Goal: Transaction & Acquisition: Purchase product/service

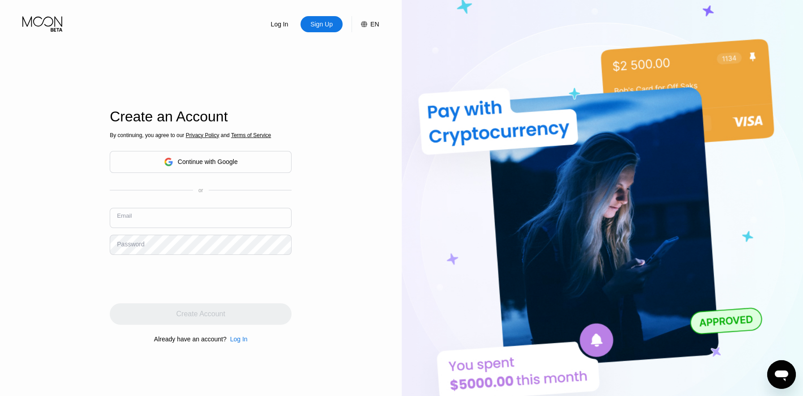
click at [139, 223] on input "text" at bounding box center [201, 218] width 182 height 20
paste input "[EMAIL_ADDRESS][DOMAIN_NAME]"
type input "[EMAIL_ADDRESS][DOMAIN_NAME]"
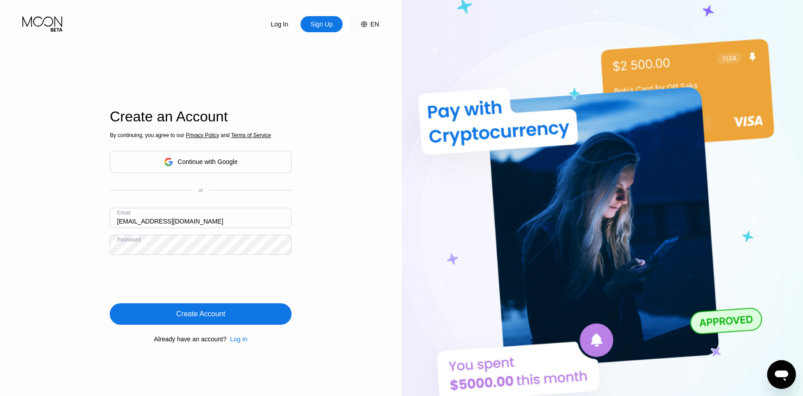
click at [239, 319] on div "Create Account" at bounding box center [201, 313] width 182 height 21
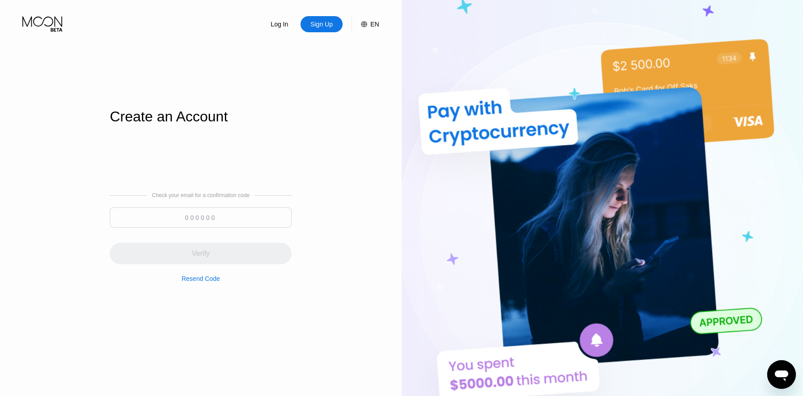
click at [203, 215] on input at bounding box center [201, 217] width 182 height 20
paste input "524345"
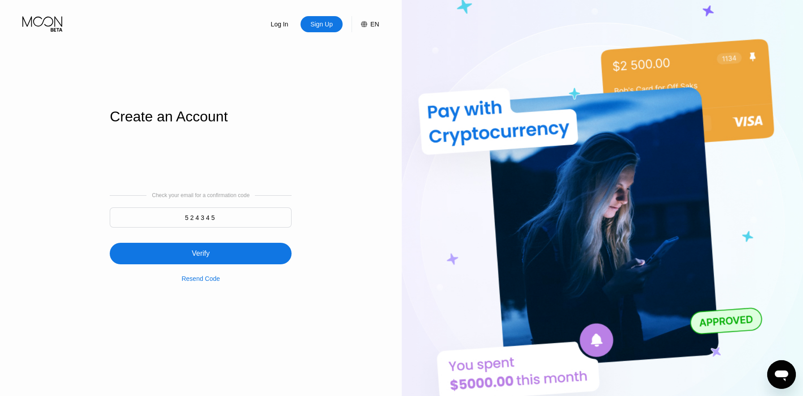
type input "524345"
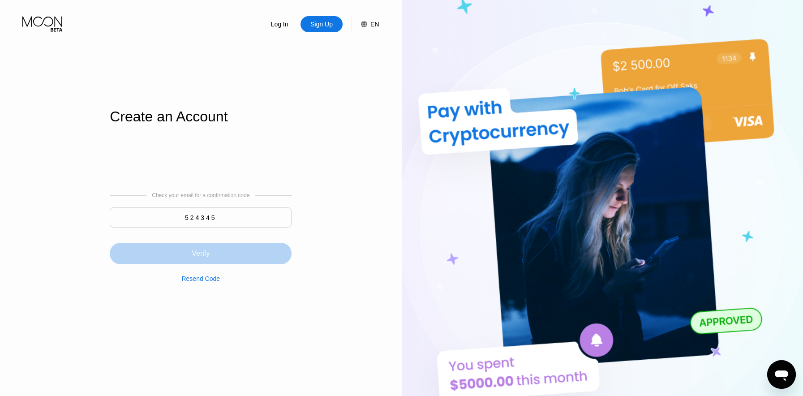
click at [202, 256] on div "Verify" at bounding box center [201, 253] width 18 height 9
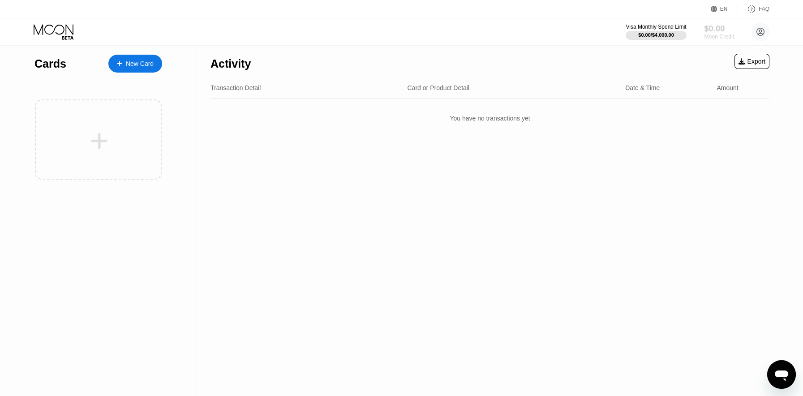
click at [725, 30] on div "$0.00" at bounding box center [719, 28] width 30 height 9
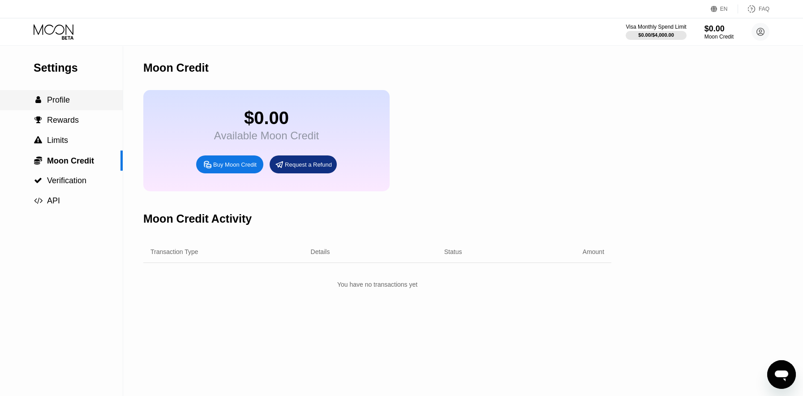
click at [76, 99] on div " Profile" at bounding box center [61, 99] width 123 height 9
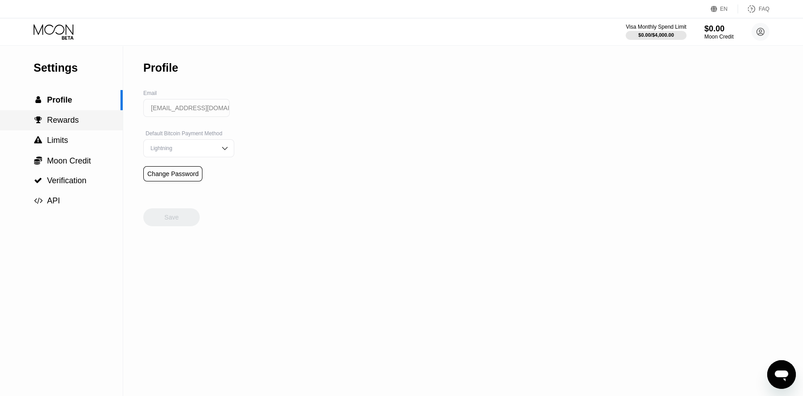
click at [72, 121] on span "Rewards" at bounding box center [63, 120] width 32 height 9
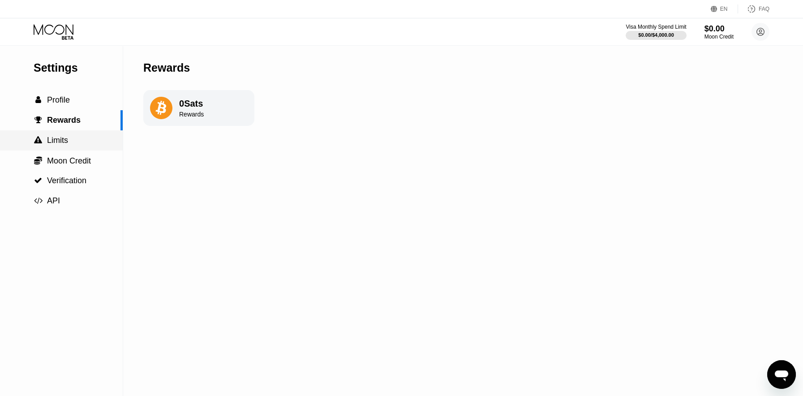
click at [79, 131] on div " Limits" at bounding box center [61, 140] width 123 height 20
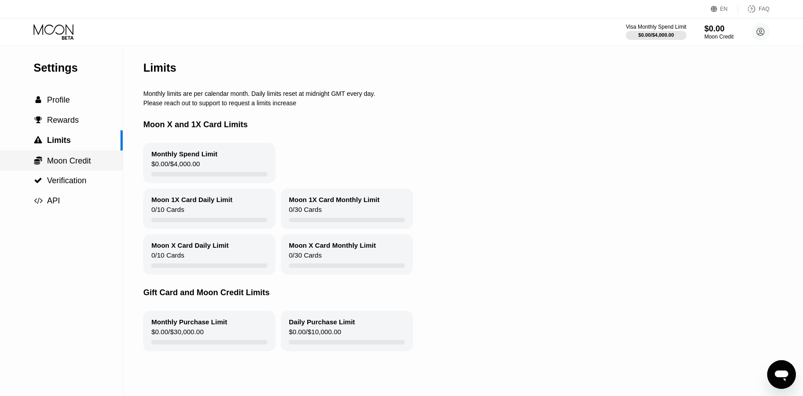
click at [78, 155] on div " Moon Credit" at bounding box center [61, 160] width 123 height 20
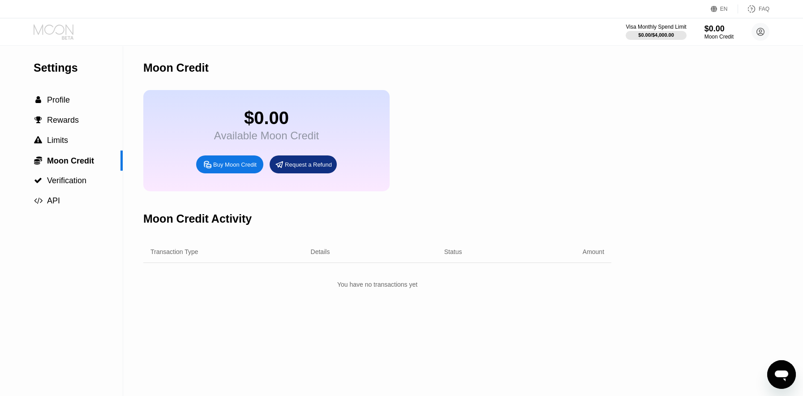
click at [52, 27] on icon at bounding box center [55, 32] width 42 height 16
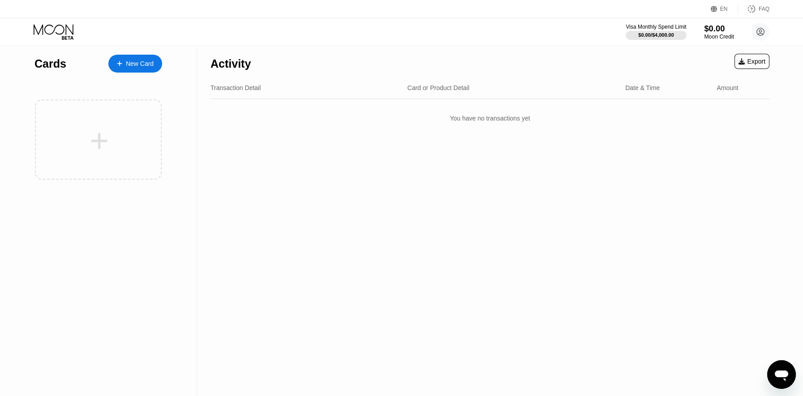
click at [717, 36] on div "Moon Credit" at bounding box center [719, 37] width 30 height 6
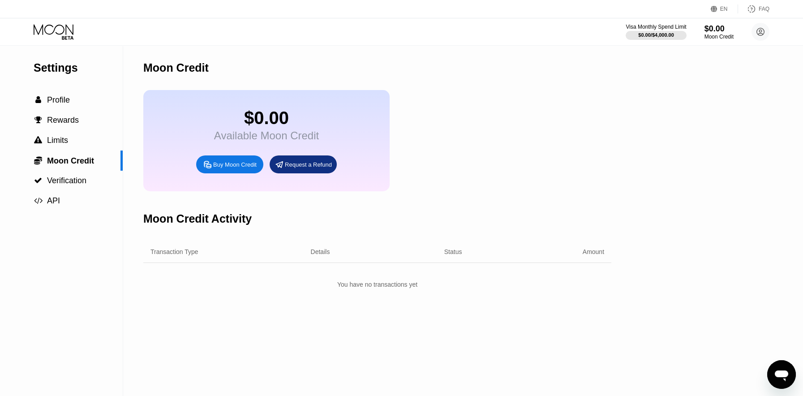
click at [226, 170] on div "Buy Moon Credit" at bounding box center [229, 164] width 67 height 18
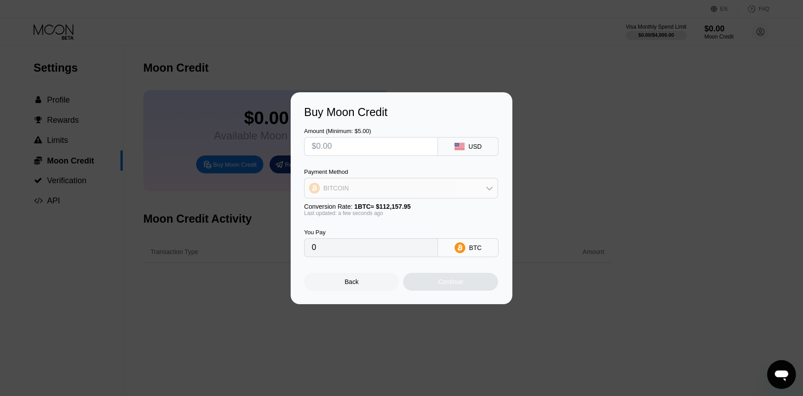
click at [456, 192] on div "BITCOIN" at bounding box center [401, 188] width 193 height 18
click at [374, 142] on input "text" at bounding box center [371, 147] width 119 height 18
type input "$5"
type input "0.00004458"
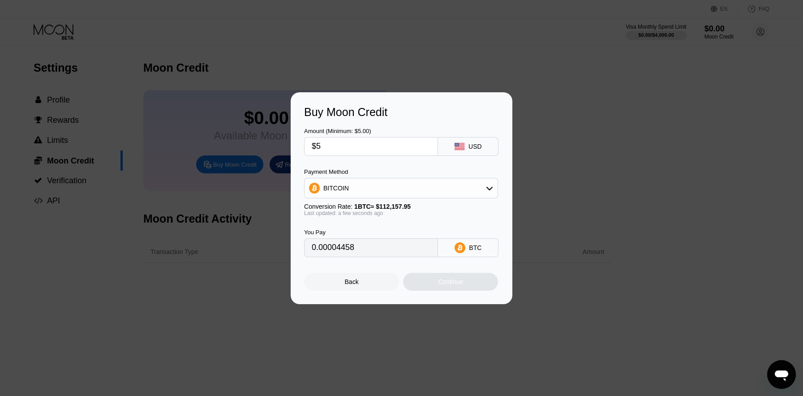
click at [374, 142] on input "$5" at bounding box center [371, 147] width 119 height 18
type input "$5"
click at [392, 222] on div "You Pay 0.00004458 BTC" at bounding box center [401, 236] width 195 height 41
click at [448, 288] on div "Continue" at bounding box center [450, 282] width 95 height 18
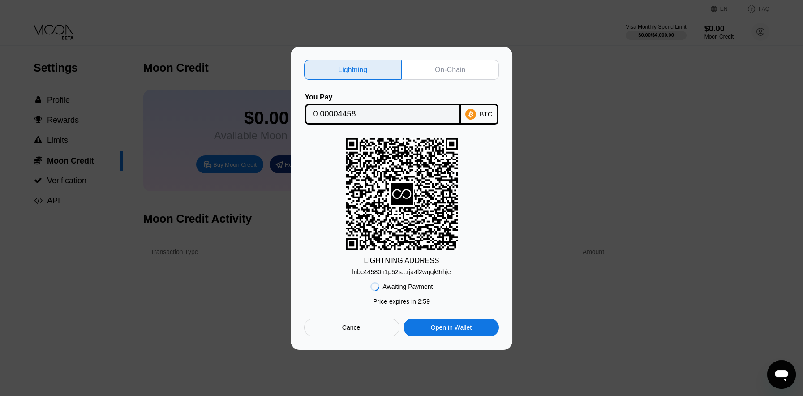
click at [454, 73] on div "On-Chain" at bounding box center [450, 69] width 30 height 9
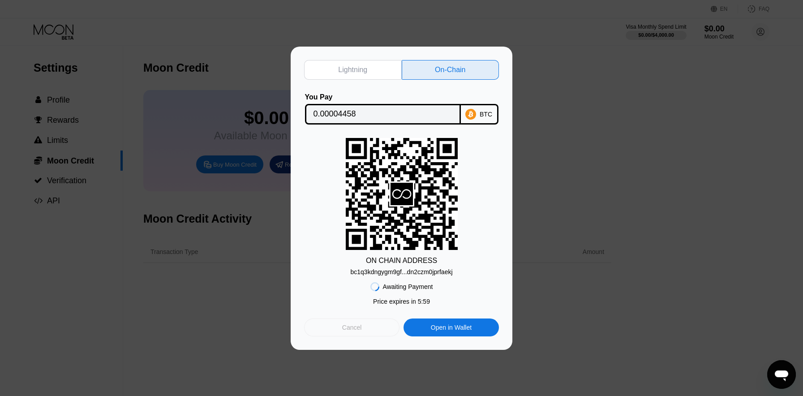
click at [340, 330] on div "Cancel" at bounding box center [351, 327] width 95 height 18
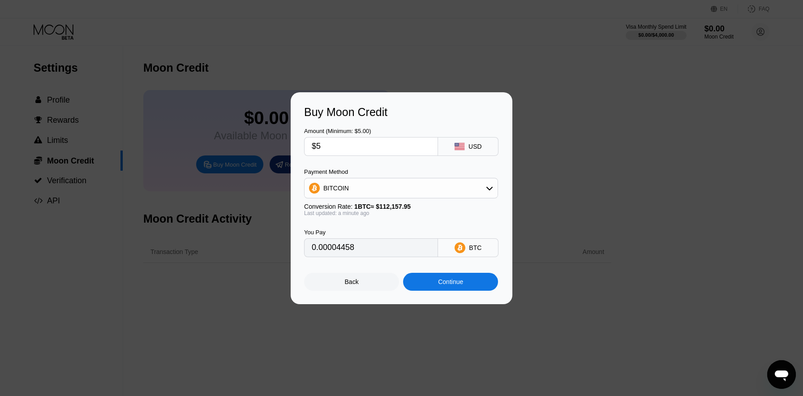
click at [363, 273] on div "Back" at bounding box center [351, 282] width 95 height 18
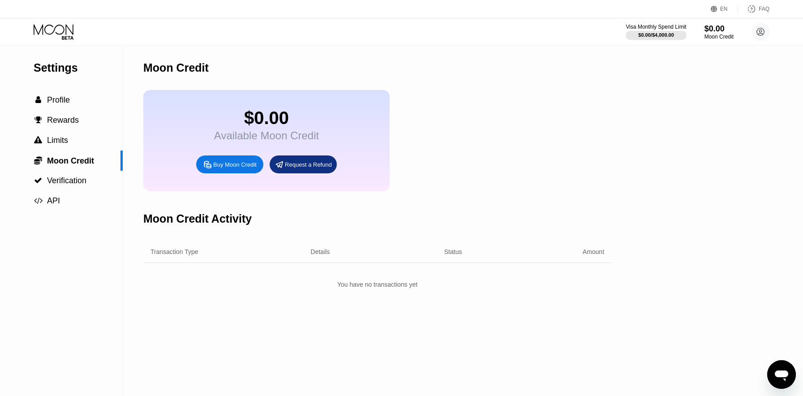
click at [60, 36] on icon at bounding box center [55, 32] width 42 height 16
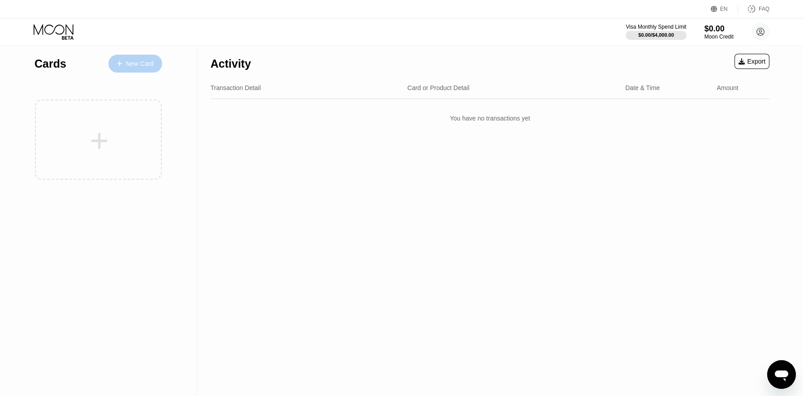
click at [145, 65] on div "New Card" at bounding box center [140, 64] width 28 height 8
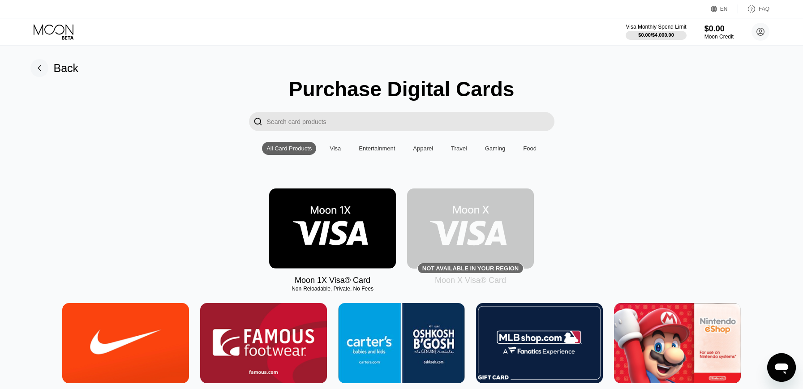
click at [363, 238] on img at bounding box center [332, 229] width 127 height 80
click at [363, 238] on div "Settings  Profile  Rewards  Limits  Moon Credit  Verification  API Moon C…" at bounding box center [401, 194] width 803 height 389
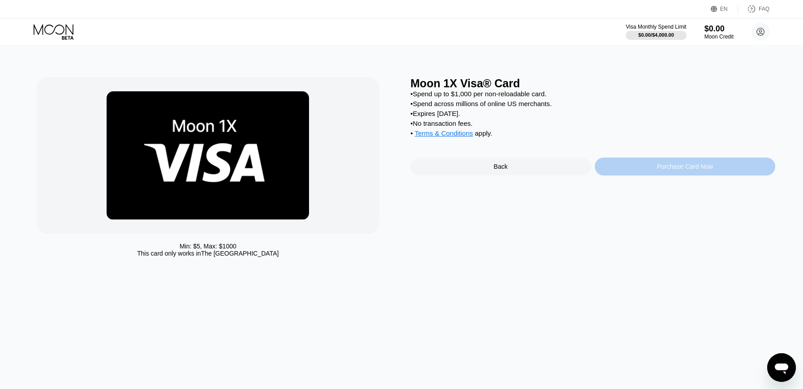
click at [642, 162] on div "Purchase Card Now" at bounding box center [685, 167] width 180 height 18
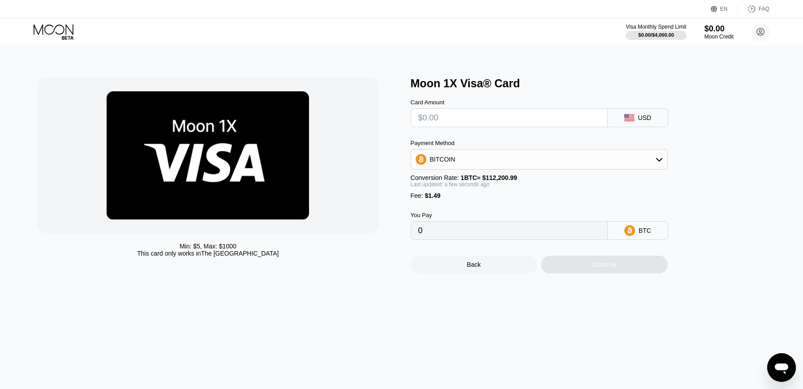
click at [68, 27] on icon at bounding box center [54, 29] width 40 height 10
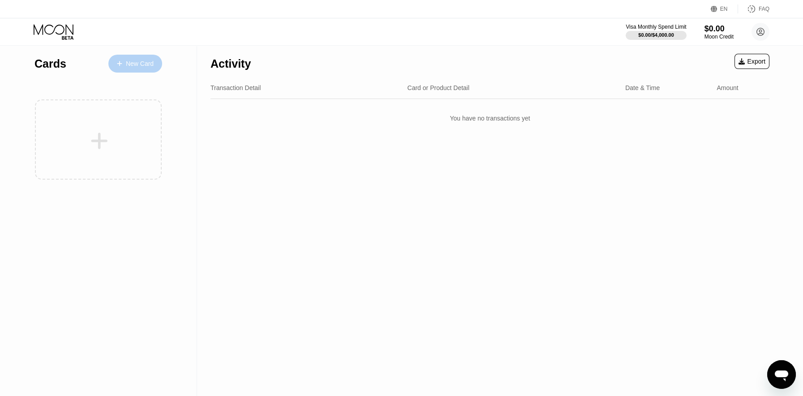
click at [134, 59] on div "New Card" at bounding box center [135, 64] width 54 height 18
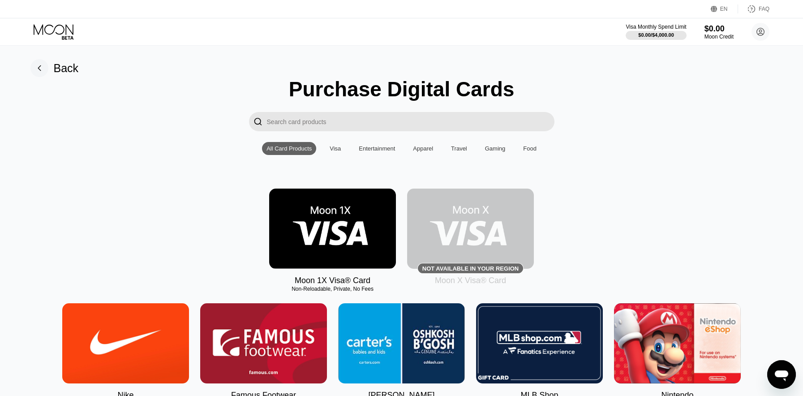
click at [465, 226] on img at bounding box center [470, 229] width 127 height 80
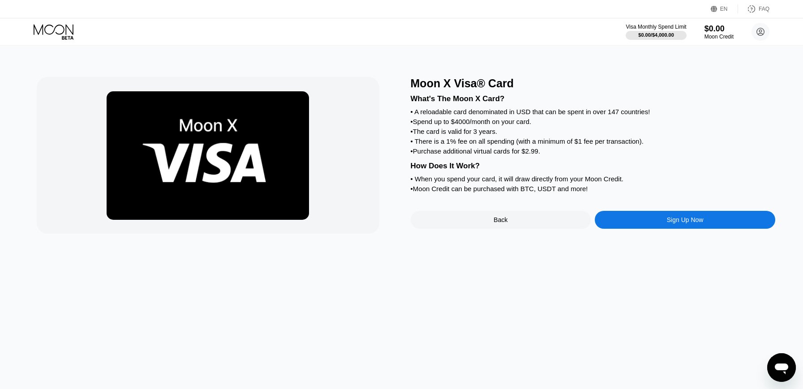
click at [480, 217] on div "Back" at bounding box center [501, 220] width 180 height 18
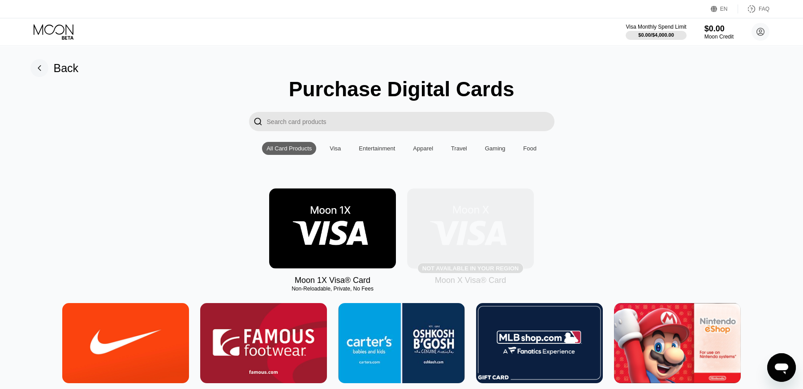
click at [474, 217] on img at bounding box center [470, 229] width 127 height 80
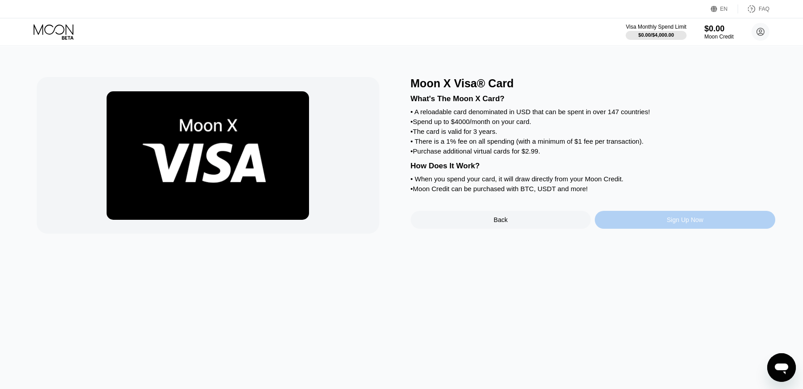
click at [640, 223] on div "Sign Up Now" at bounding box center [685, 220] width 180 height 18
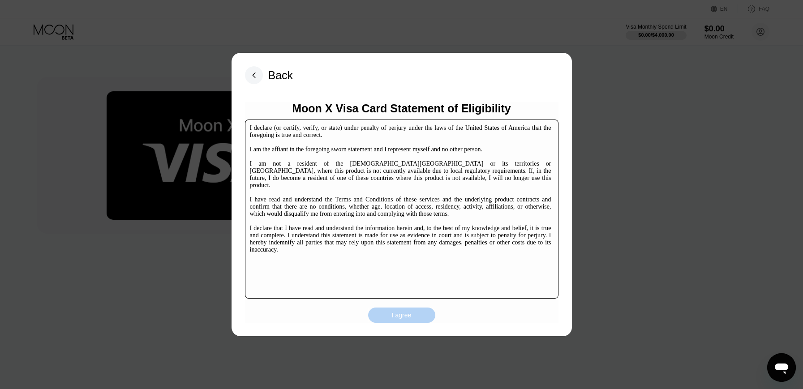
click at [410, 310] on div "I agree" at bounding box center [401, 315] width 67 height 15
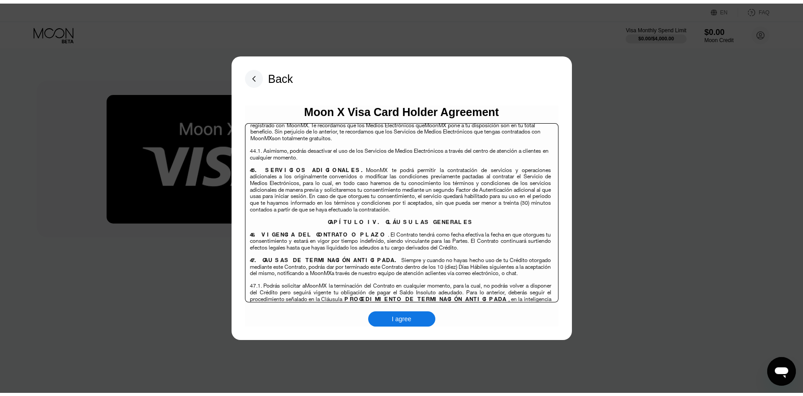
scroll to position [5812, 0]
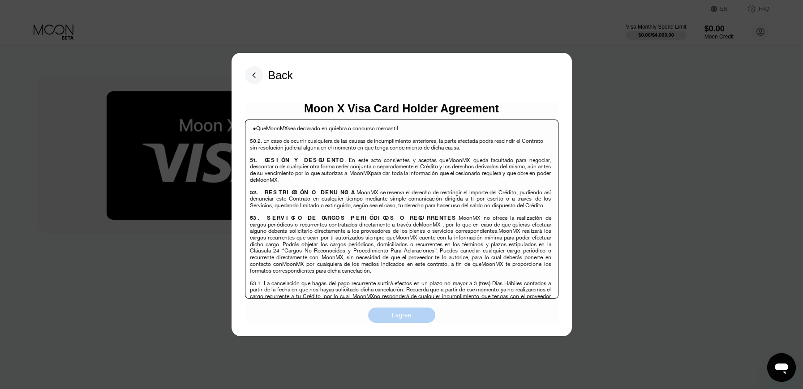
click at [410, 312] on div "I agree" at bounding box center [402, 315] width 20 height 8
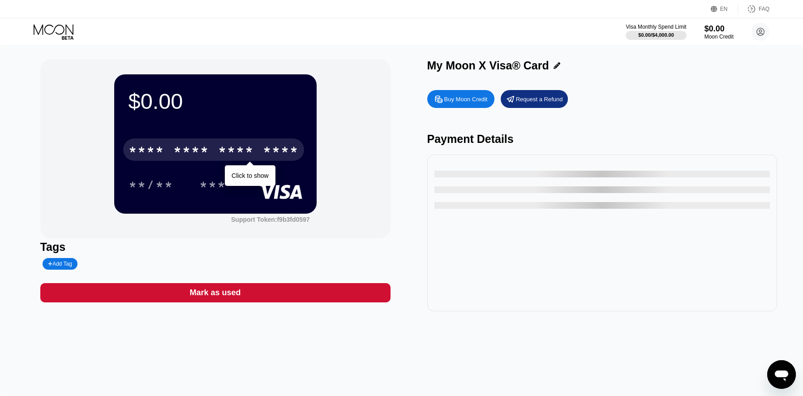
click at [271, 150] on div "****" at bounding box center [281, 151] width 36 height 14
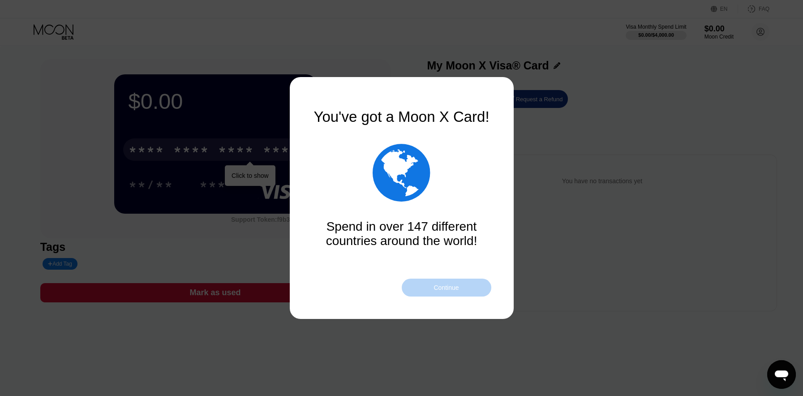
click at [451, 289] on div "Continue" at bounding box center [446, 287] width 25 height 7
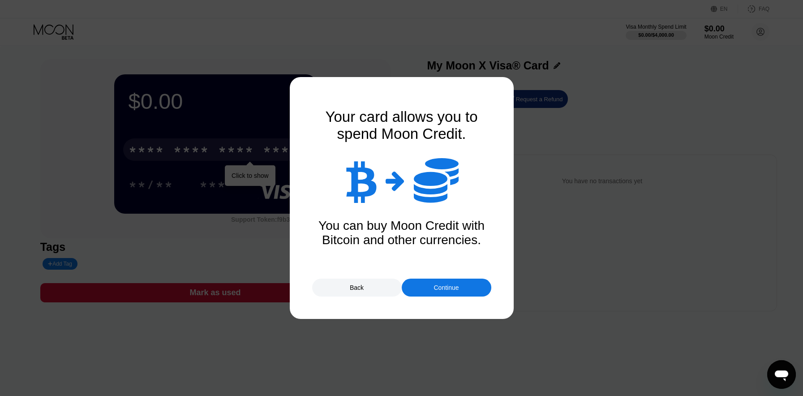
click at [451, 289] on div "Continue" at bounding box center [446, 287] width 25 height 7
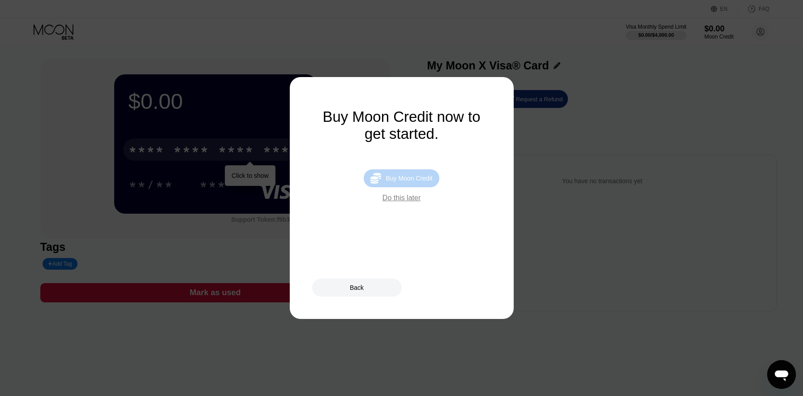
click at [417, 172] on div " Buy Moon Credit" at bounding box center [401, 178] width 75 height 18
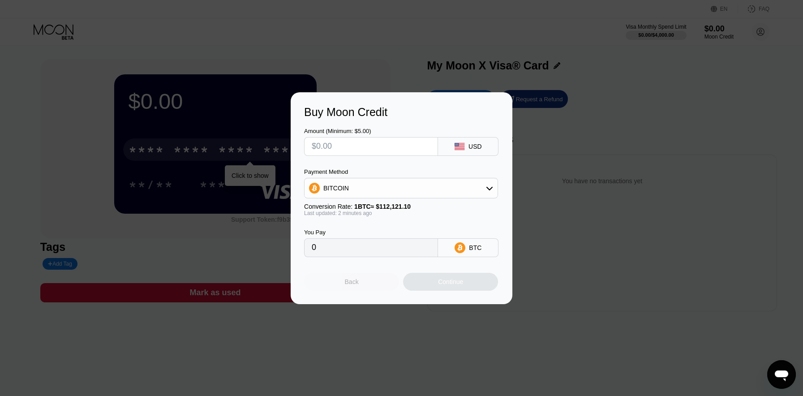
click at [365, 279] on div "Back" at bounding box center [351, 282] width 95 height 18
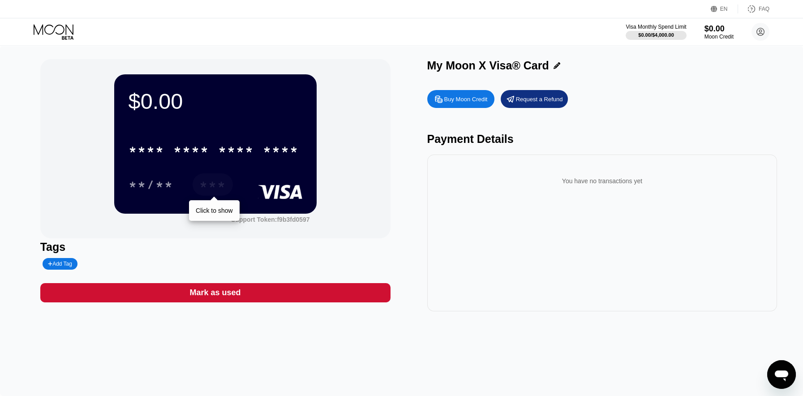
click at [223, 188] on div "***" at bounding box center [212, 186] width 27 height 14
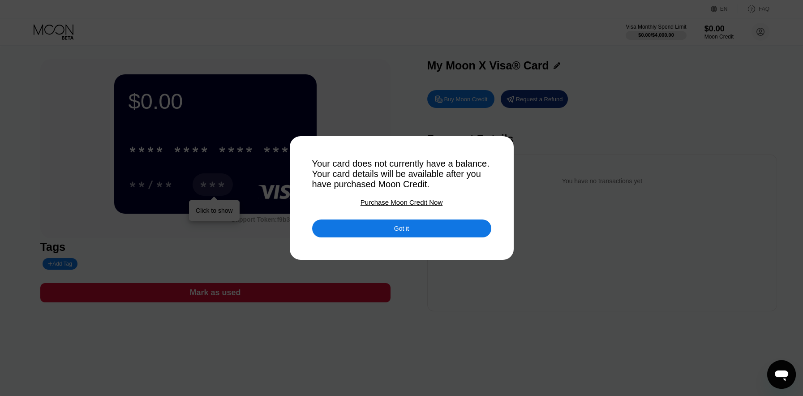
click at [487, 73] on div at bounding box center [405, 198] width 810 height 396
click at [428, 225] on div "Got it" at bounding box center [401, 228] width 179 height 18
click at [439, 233] on div "You have no transactions yet" at bounding box center [602, 233] width 350 height 157
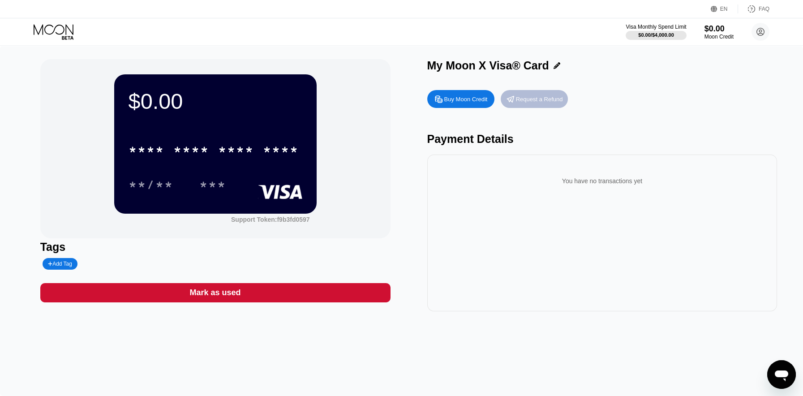
click at [544, 99] on div "Request a Refund" at bounding box center [539, 99] width 47 height 8
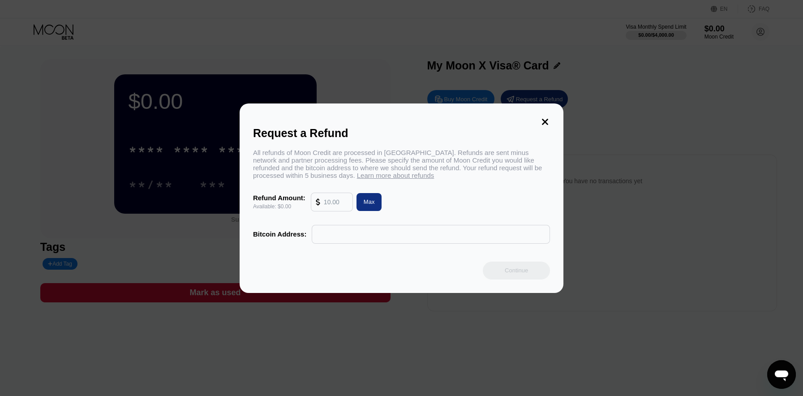
click at [333, 205] on input "text" at bounding box center [336, 202] width 24 height 18
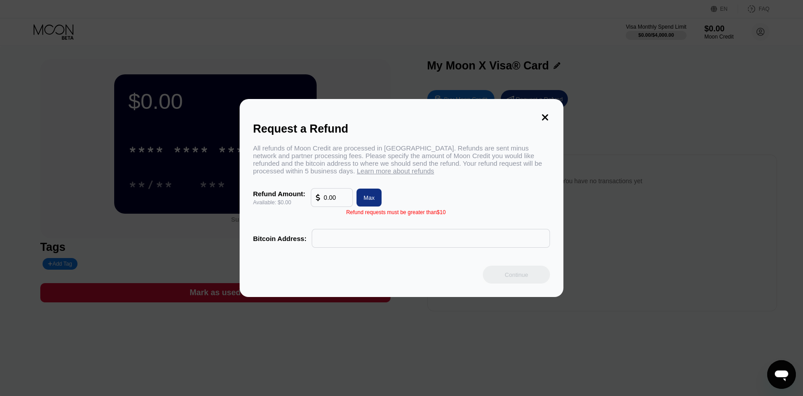
type input "0.00"
click at [389, 240] on input "text" at bounding box center [431, 238] width 228 height 18
click at [544, 113] on icon at bounding box center [545, 117] width 10 height 10
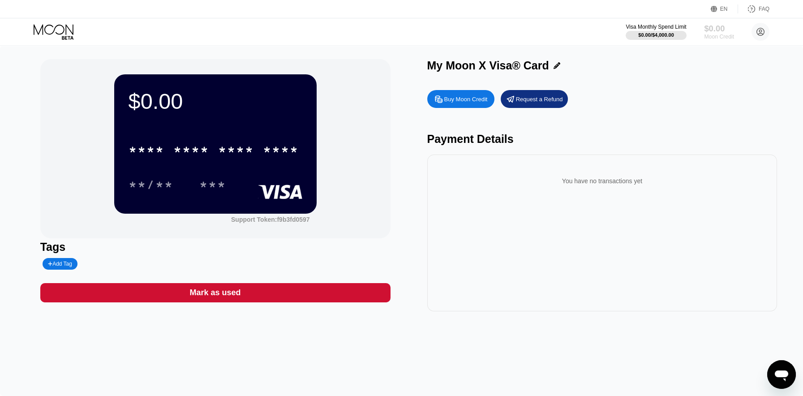
click at [731, 29] on div "$0.00" at bounding box center [719, 28] width 30 height 9
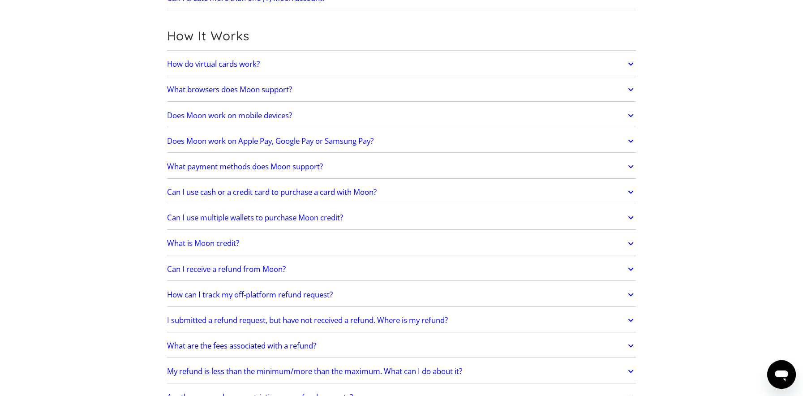
scroll to position [249, 0]
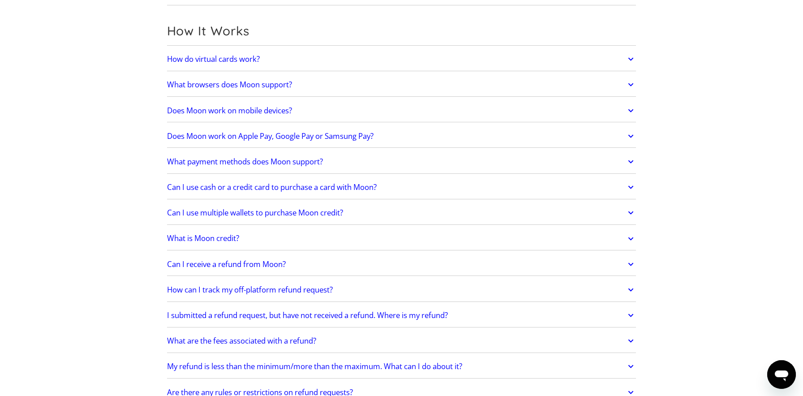
click at [309, 263] on link "Can I receive a refund from Moon?" at bounding box center [401, 264] width 469 height 19
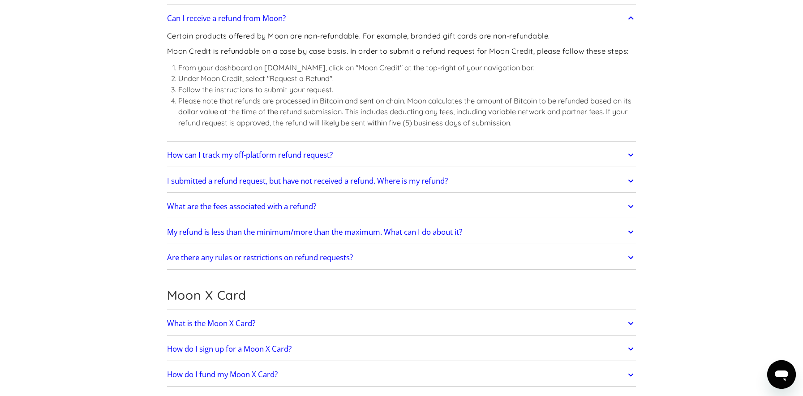
scroll to position [497, 0]
